Goal: Find specific page/section: Find specific page/section

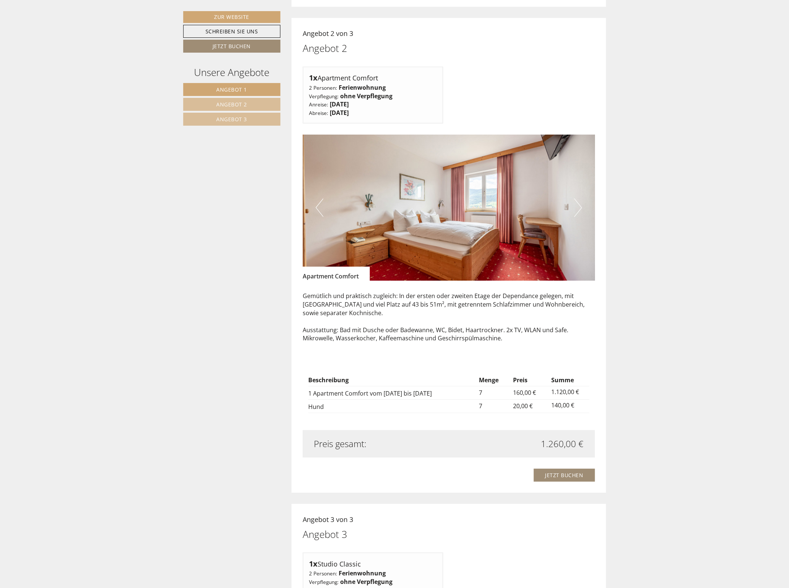
scroll to position [1020, 0]
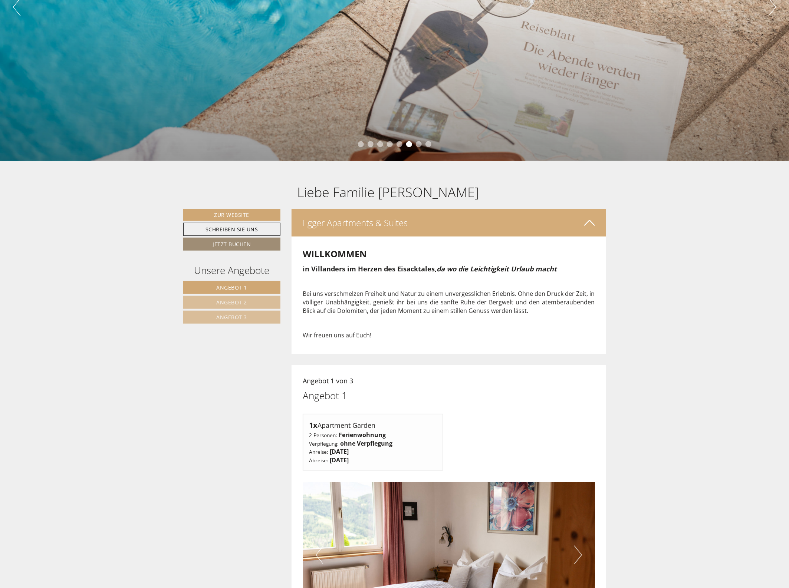
scroll to position [139, 0]
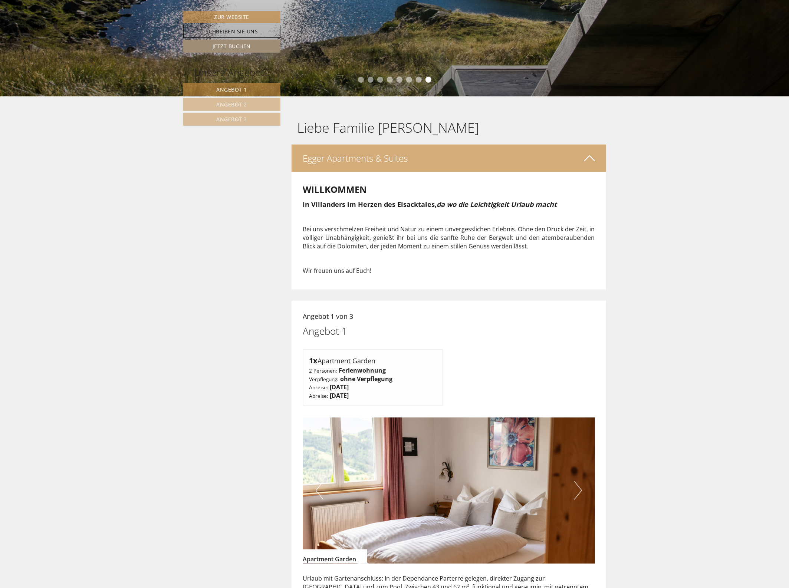
scroll to position [185, 0]
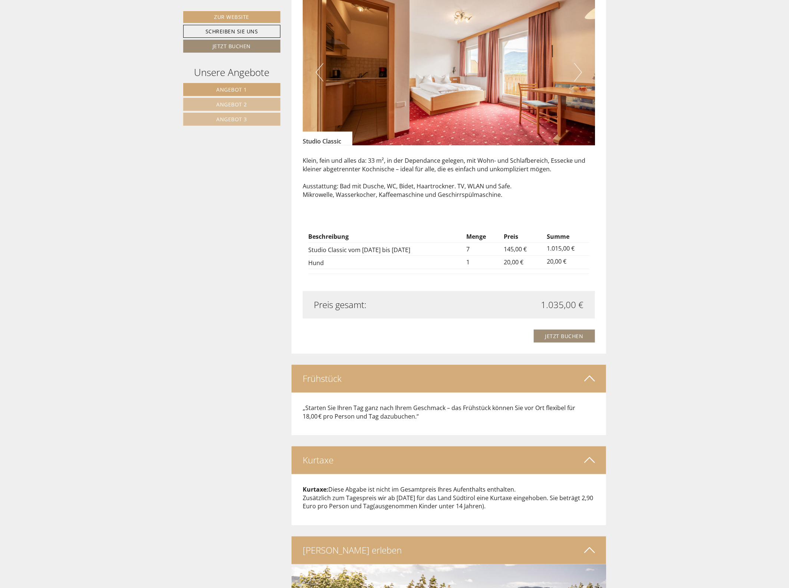
scroll to position [1622, 0]
